Goal: Information Seeking & Learning: Learn about a topic

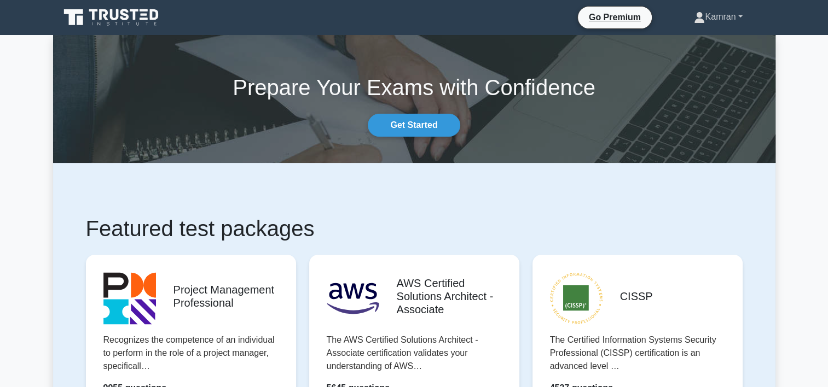
click at [738, 18] on link "Kamran" at bounding box center [718, 17] width 101 height 22
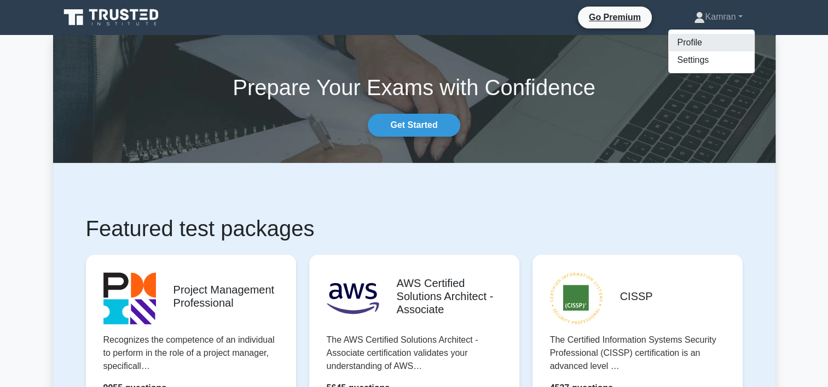
click at [697, 44] on link "Profile" at bounding box center [711, 43] width 86 height 18
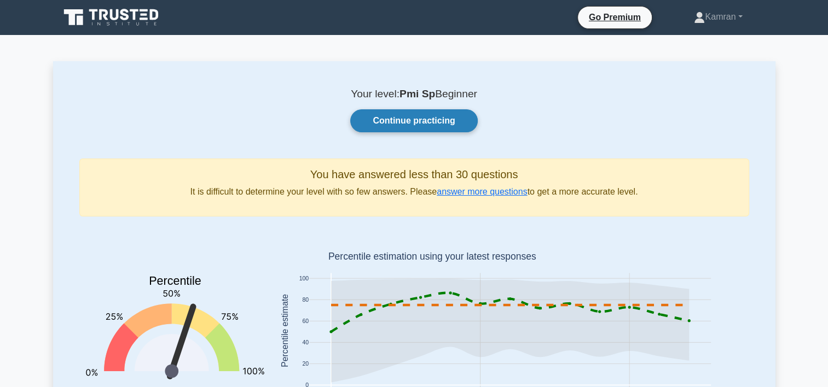
click at [410, 118] on link "Continue practicing" at bounding box center [413, 120] width 127 height 23
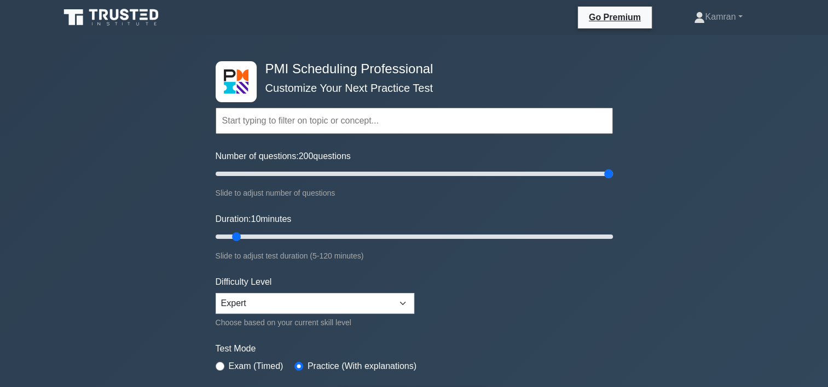
drag, startPoint x: 231, startPoint y: 172, endPoint x: 626, endPoint y: 171, distance: 394.5
type input "200"
click at [613, 171] on input "Number of questions: 200 questions" at bounding box center [414, 173] width 397 height 13
drag, startPoint x: 234, startPoint y: 235, endPoint x: 622, endPoint y: 236, distance: 387.9
type input "120"
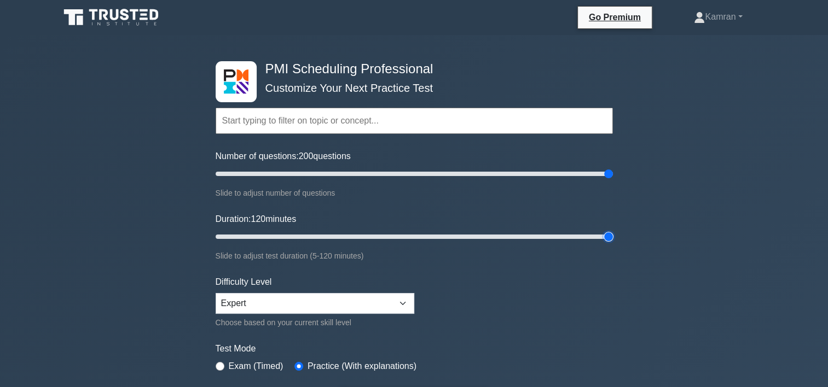
click at [613, 236] on input "Duration: 120 minutes" at bounding box center [414, 236] width 397 height 13
click at [356, 306] on select "Beginner Intermediate Expert" at bounding box center [315, 303] width 199 height 21
select select "intermediate"
click at [216, 293] on select "Beginner Intermediate Expert" at bounding box center [315, 303] width 199 height 21
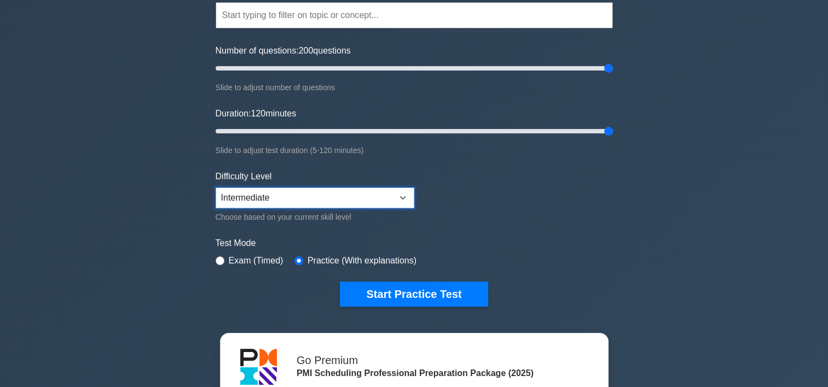
scroll to position [109, 0]
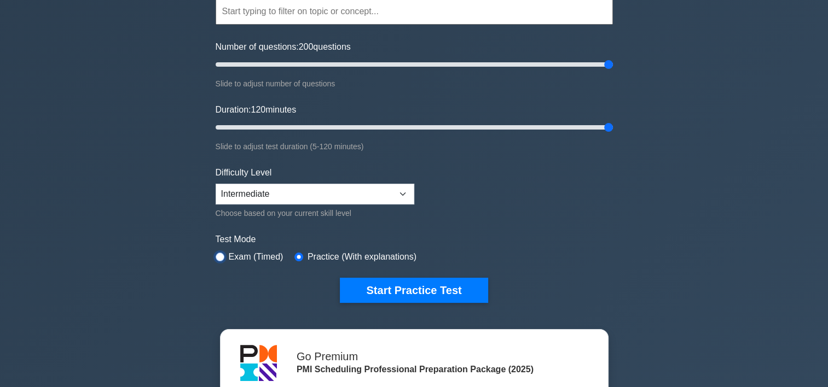
click at [219, 254] on input "radio" at bounding box center [220, 257] width 9 height 9
radio input "true"
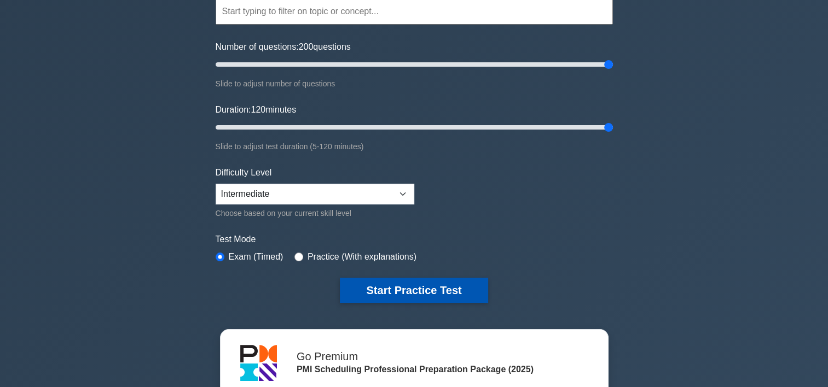
click at [439, 288] on button "Start Practice Test" at bounding box center [414, 290] width 148 height 25
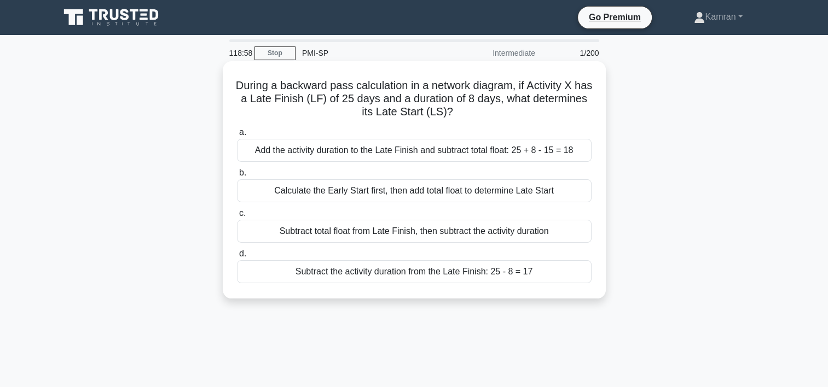
click at [351, 271] on div "Subtract the activity duration from the Late Finish: 25 - 8 = 17" at bounding box center [414, 271] width 355 height 23
click at [237, 258] on input "d. Subtract the activity duration from the Late Finish: 25 - 8 = 17" at bounding box center [237, 254] width 0 height 7
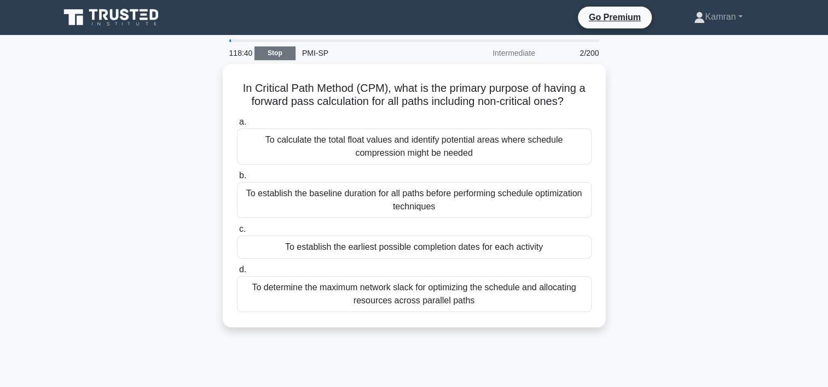
click at [279, 54] on link "Stop" at bounding box center [274, 54] width 41 height 14
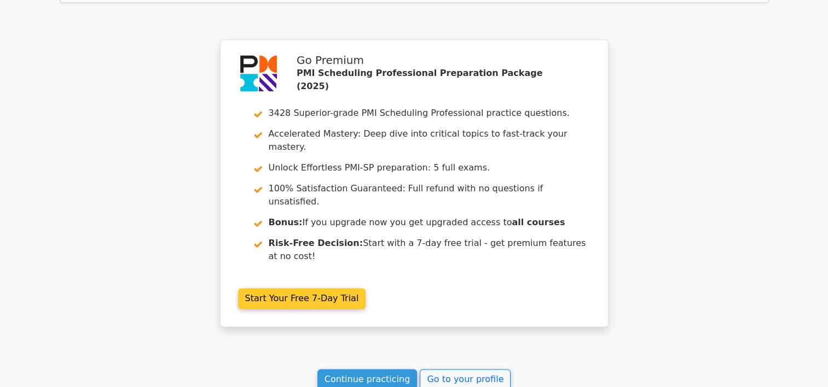
scroll to position [1477, 0]
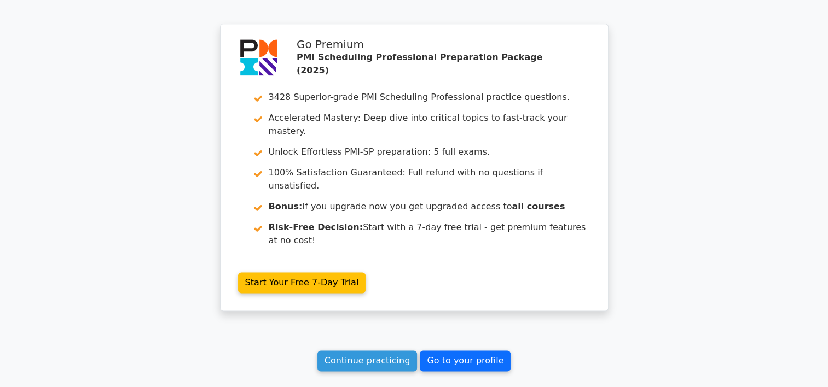
click at [467, 351] on link "Go to your profile" at bounding box center [465, 361] width 91 height 21
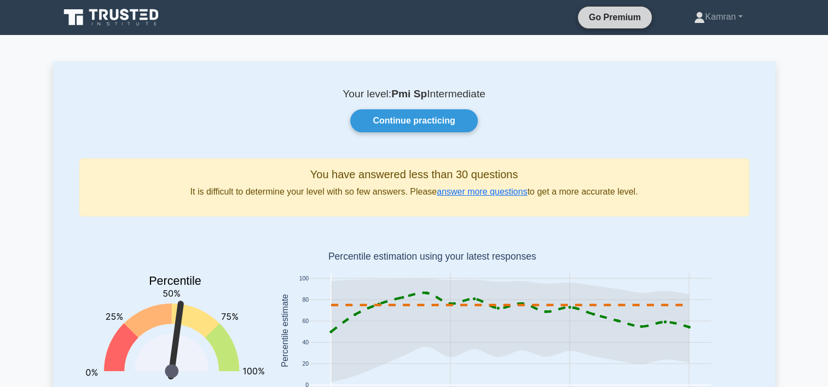
click at [621, 15] on link "Go Premium" at bounding box center [614, 17] width 65 height 14
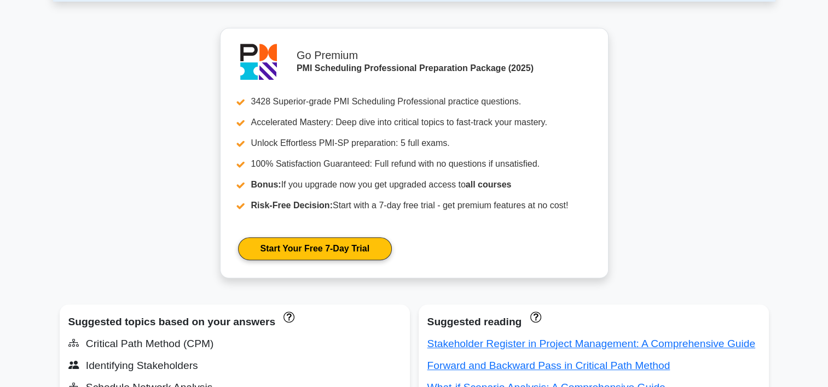
scroll to position [602, 0]
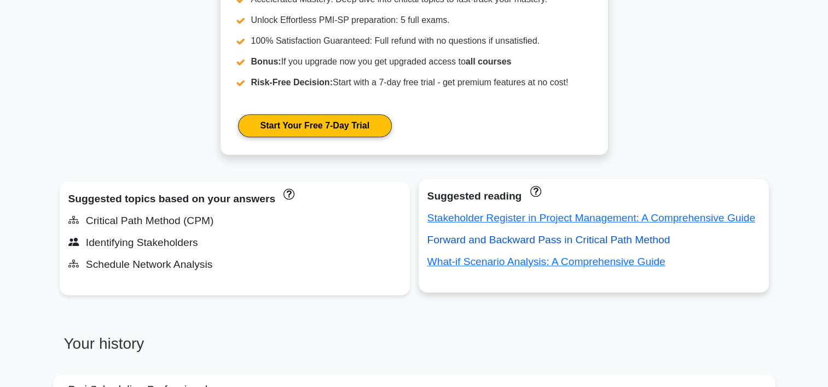
click at [466, 239] on link "Forward and Backward Pass in Critical Path Method" at bounding box center [548, 239] width 243 height 11
